Goal: Task Accomplishment & Management: Manage account settings

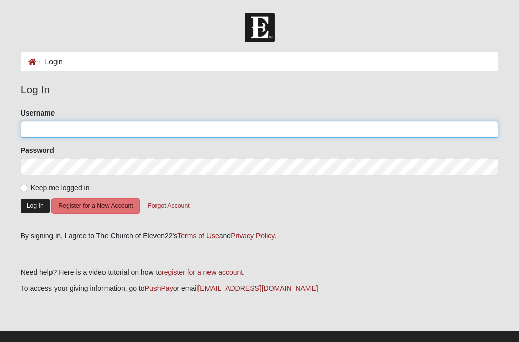
type input "[EMAIL_ADDRESS][PERSON_NAME][DOMAIN_NAME]"
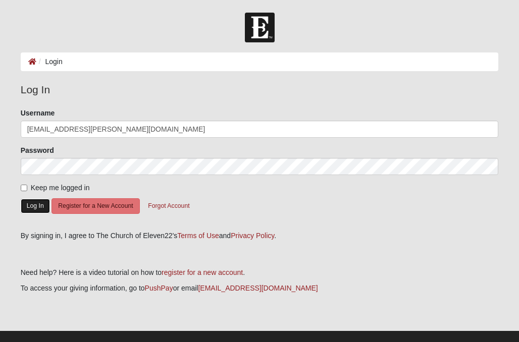
click at [38, 205] on button "Log In" at bounding box center [35, 206] width 29 height 15
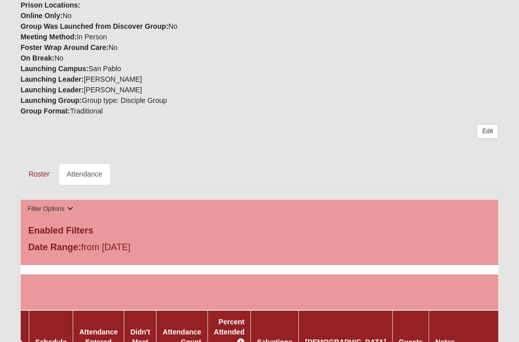
scroll to position [302, 0]
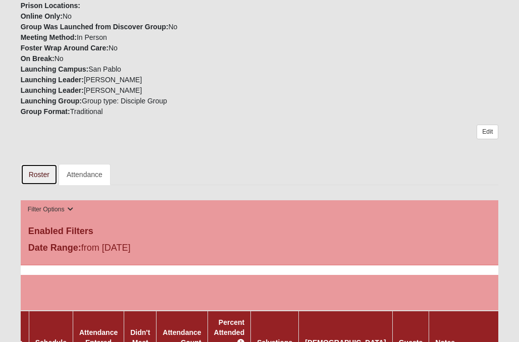
click at [38, 169] on link "Roster" at bounding box center [39, 174] width 37 height 21
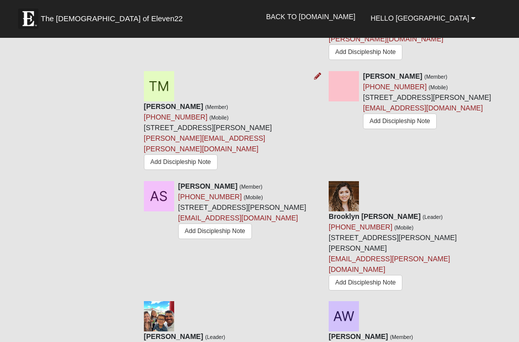
scroll to position [945, 0]
click at [317, 80] on icon at bounding box center [317, 76] width 7 height 7
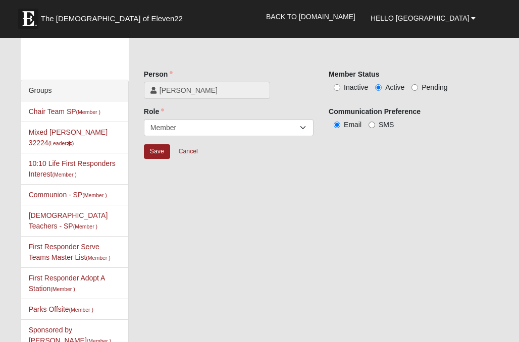
scroll to position [7, 0]
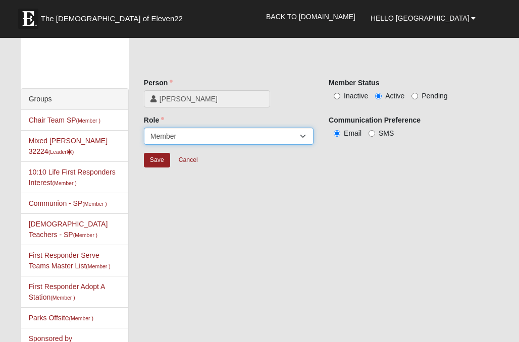
click at [266, 132] on select "Leader Coleader Coach Member Campus Lead Future Leader" at bounding box center [229, 136] width 170 height 17
click at [144, 128] on select "Leader Coleader Coach Member Campus Lead Future Leader" at bounding box center [229, 136] width 170 height 17
click at [335, 96] on input "Inactive" at bounding box center [337, 96] width 7 height 7
radio input "true"
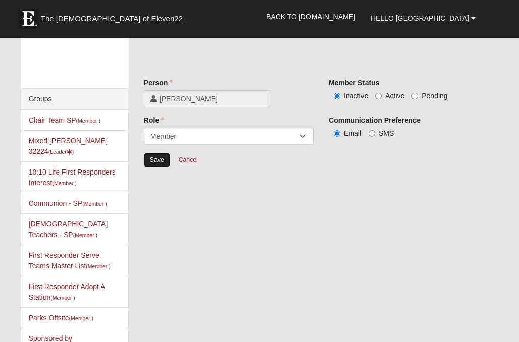
click at [153, 163] on input "Save" at bounding box center [157, 160] width 26 height 15
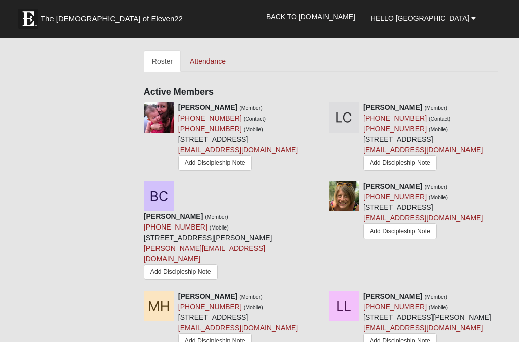
scroll to position [430, 0]
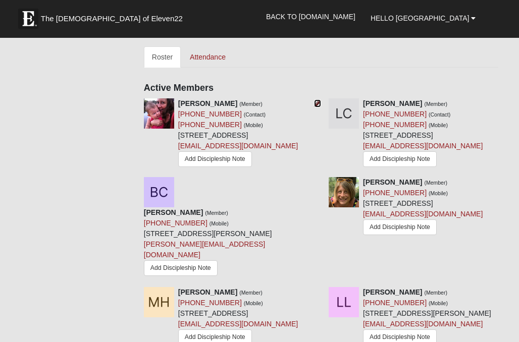
click at [317, 104] on icon at bounding box center [317, 103] width 7 height 7
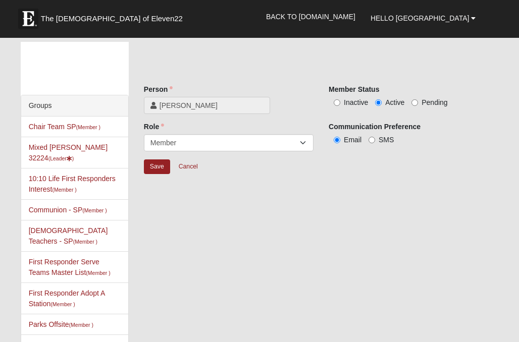
click at [330, 102] on label "Inactive" at bounding box center [348, 102] width 39 height 10
click at [334, 102] on input "Inactive" at bounding box center [337, 102] width 7 height 7
radio input "true"
click at [160, 165] on input "Save" at bounding box center [157, 167] width 26 height 15
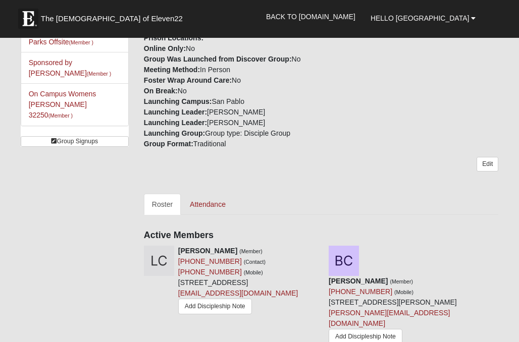
scroll to position [265, 0]
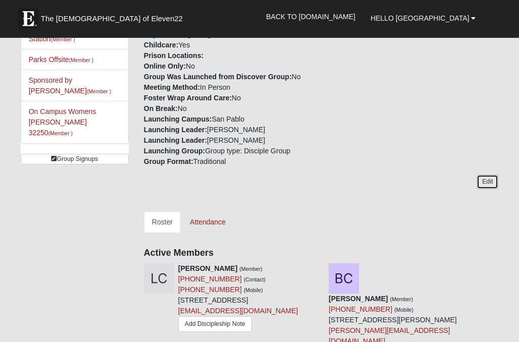
click at [488, 182] on link "Edit" at bounding box center [488, 182] width 22 height 15
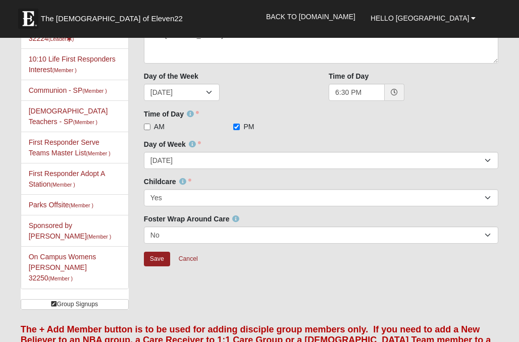
scroll to position [119, 0]
click at [189, 260] on link "Cancel" at bounding box center [188, 260] width 32 height 16
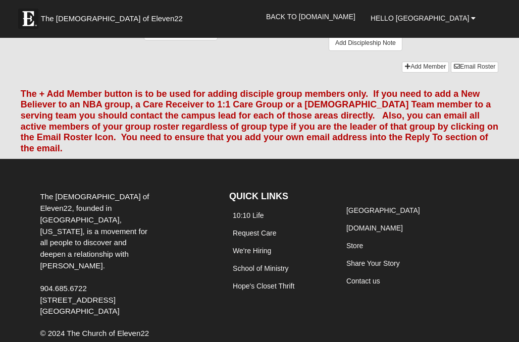
scroll to position [1183, 0]
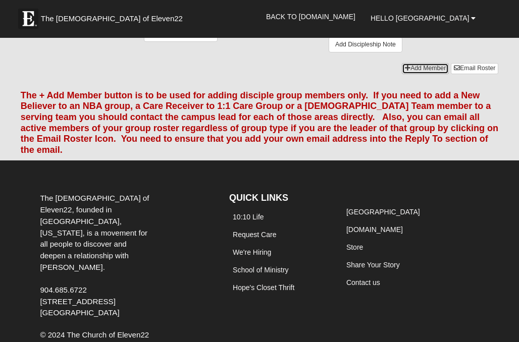
click at [424, 74] on link "Add Member" at bounding box center [425, 68] width 47 height 11
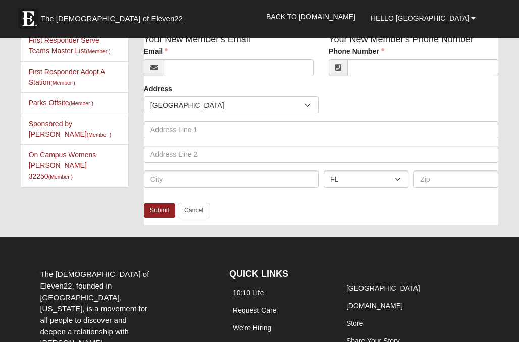
scroll to position [168, 0]
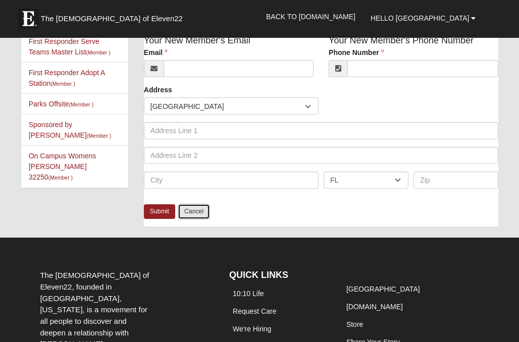
click at [198, 211] on link "Cancel" at bounding box center [194, 212] width 32 height 16
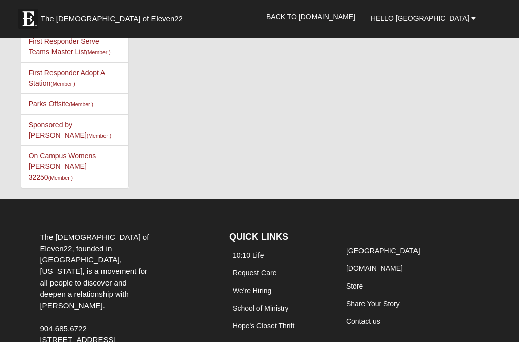
scroll to position [0, 0]
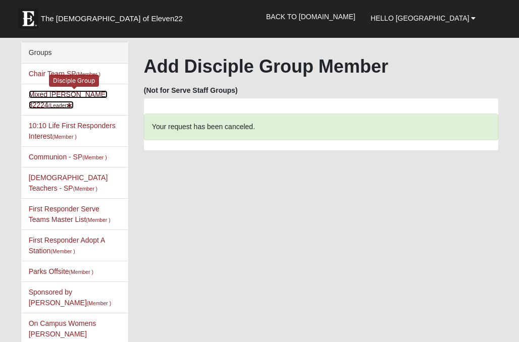
click at [85, 92] on link "Mixed Stabile 32224 (Leader )" at bounding box center [68, 99] width 79 height 19
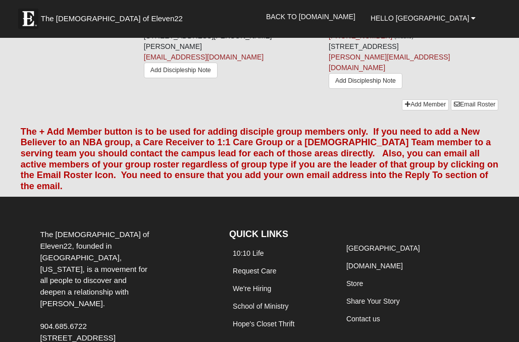
scroll to position [1150, 0]
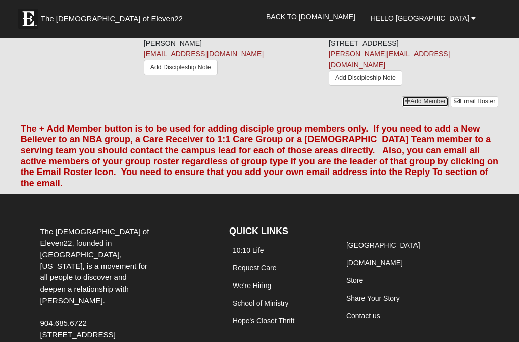
click at [421, 107] on link "Add Member" at bounding box center [425, 101] width 47 height 11
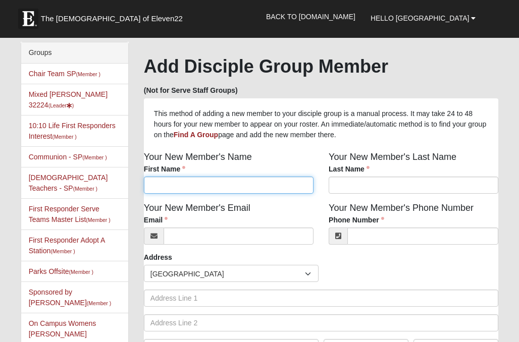
click at [238, 187] on input "First Name" at bounding box center [229, 185] width 170 height 17
click at [235, 170] on div "First Name First Name is required." at bounding box center [229, 179] width 170 height 30
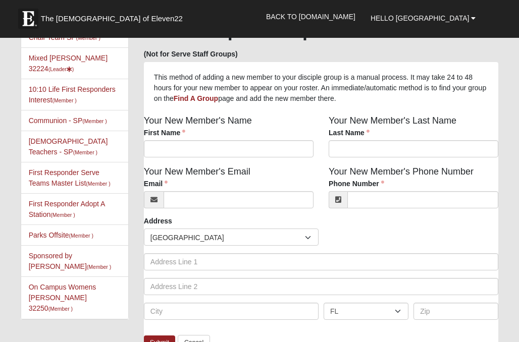
scroll to position [40, 0]
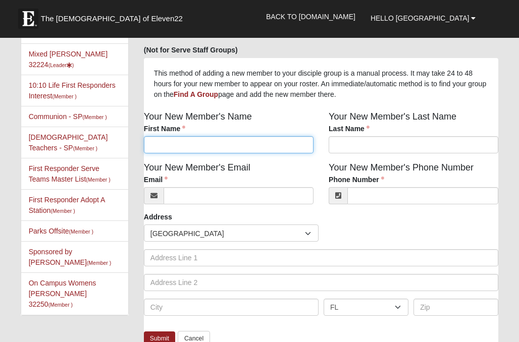
click at [181, 146] on input "First Name" at bounding box center [229, 144] width 170 height 17
type input "Veronika"
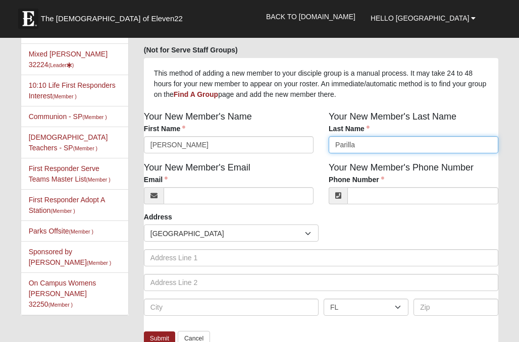
type input "Parilla"
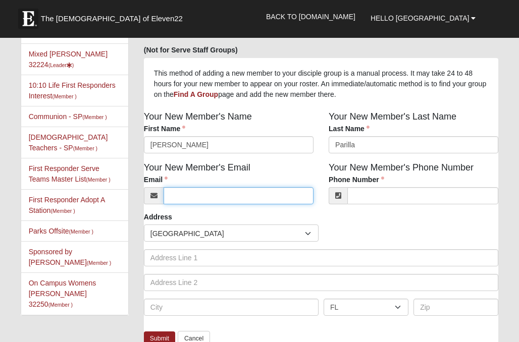
click at [199, 200] on input "Email" at bounding box center [239, 195] width 150 height 17
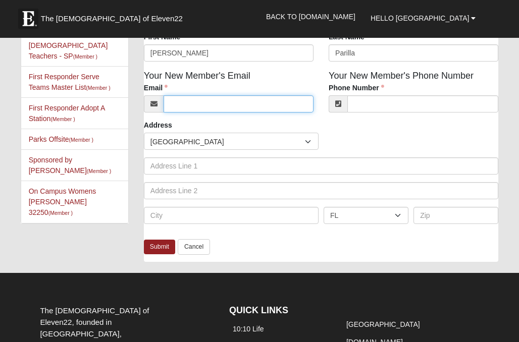
scroll to position [127, 0]
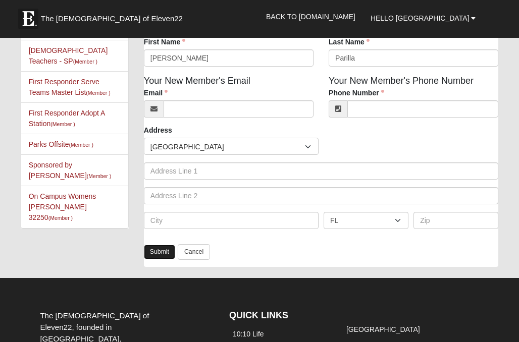
click at [154, 250] on link "Submit" at bounding box center [159, 252] width 31 height 15
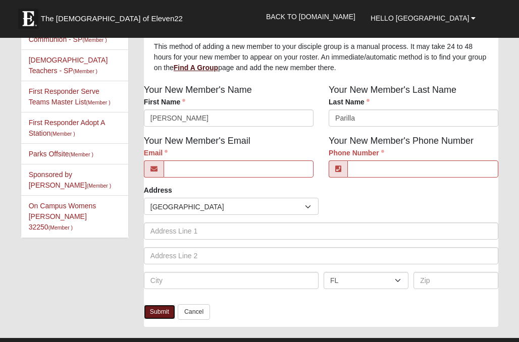
scroll to position [119, 0]
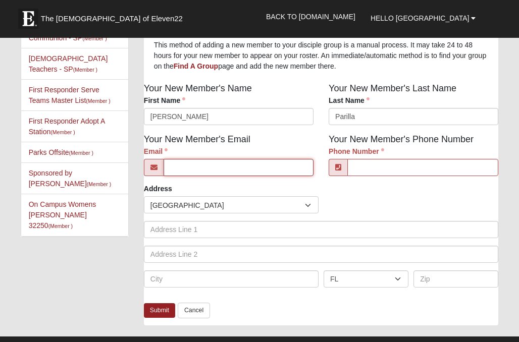
click at [208, 166] on input "Email" at bounding box center [239, 167] width 150 height 17
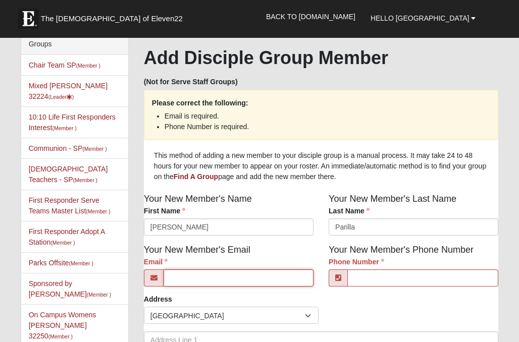
scroll to position [0, 0]
